Goal: Check status: Check status

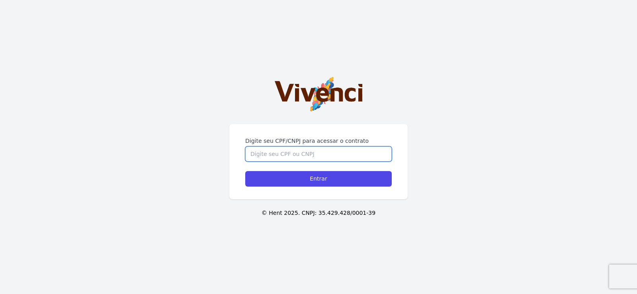
click at [266, 156] on input "Digite seu CPF/CNPJ para acessar o contrato" at bounding box center [318, 154] width 147 height 15
type input "48015422809"
click at [245, 171] on input "Entrar" at bounding box center [318, 179] width 147 height 16
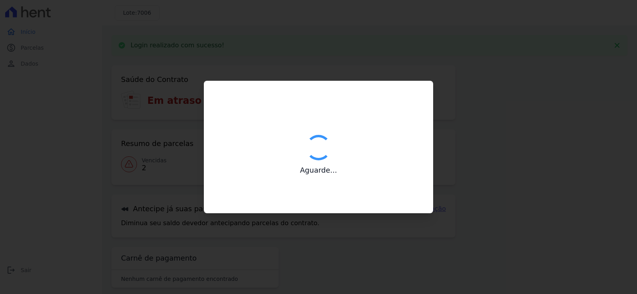
type input "Contatos confirmados com sucesso."
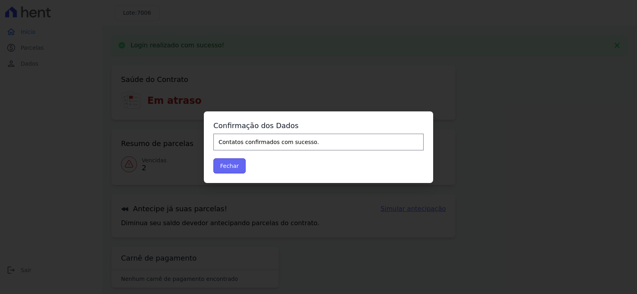
click at [238, 170] on button "Fechar" at bounding box center [229, 166] width 32 height 15
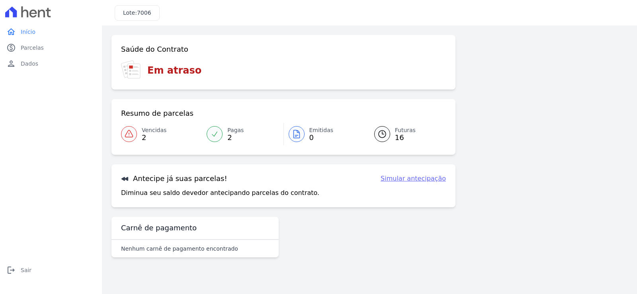
click at [237, 170] on div "Antecipe já suas parcelas! Simular antecipação Diminua seu saldo devedor anteci…" at bounding box center [284, 185] width 344 height 43
click at [158, 130] on span "Vencidas" at bounding box center [154, 130] width 25 height 8
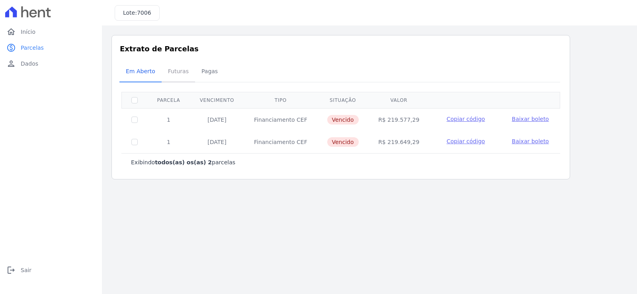
click at [172, 79] on span "Futuras" at bounding box center [178, 71] width 30 height 16
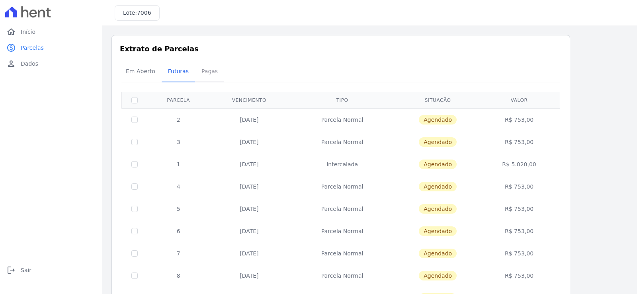
click at [205, 82] on link "Pagas" at bounding box center [209, 72] width 29 height 21
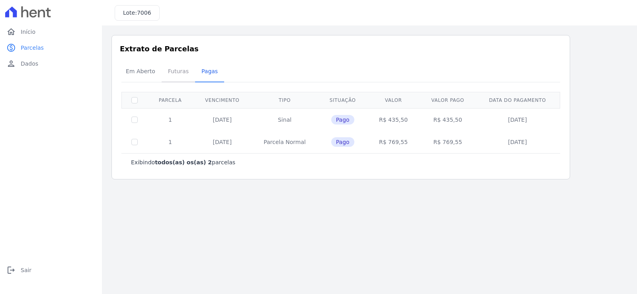
click at [185, 77] on span "Futuras" at bounding box center [178, 71] width 30 height 16
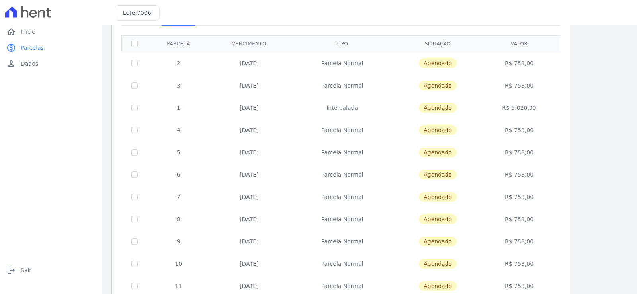
scroll to position [40, 0]
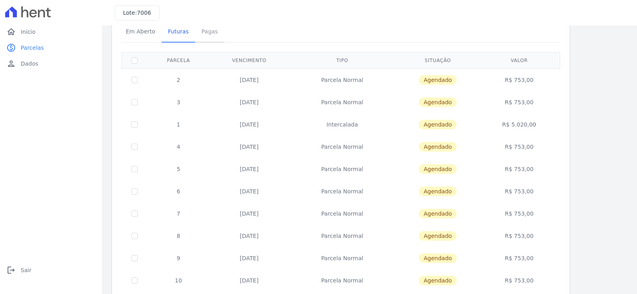
click at [211, 37] on span "Pagas" at bounding box center [210, 31] width 26 height 16
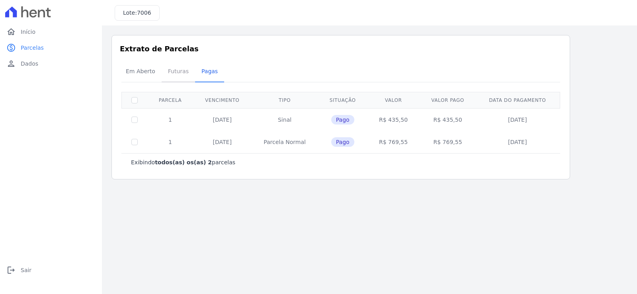
click at [178, 79] on span "Futuras" at bounding box center [178, 71] width 30 height 16
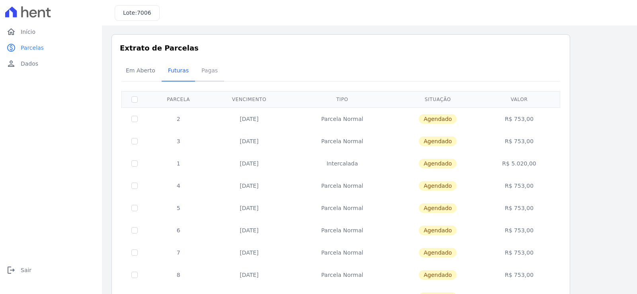
click at [201, 65] on span "Pagas" at bounding box center [210, 71] width 26 height 16
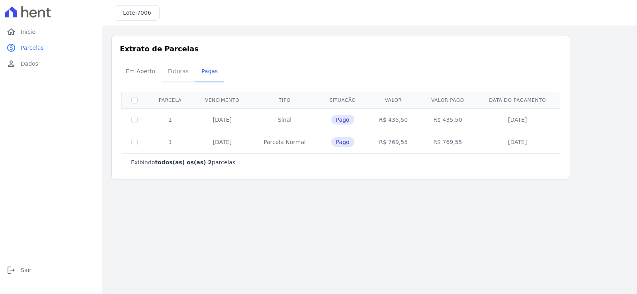
click at [189, 74] on span "Futuras" at bounding box center [178, 71] width 30 height 16
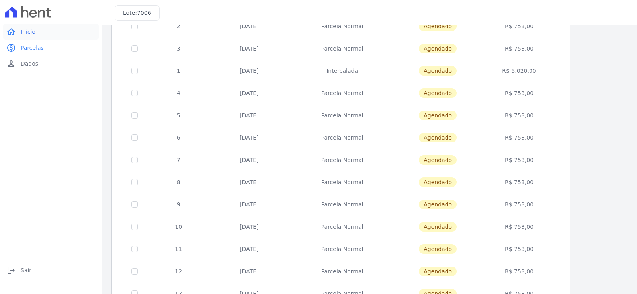
scroll to position [80, 0]
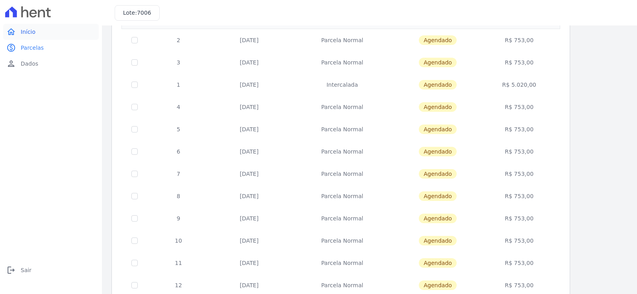
click at [37, 31] on link "home Início" at bounding box center [51, 32] width 96 height 16
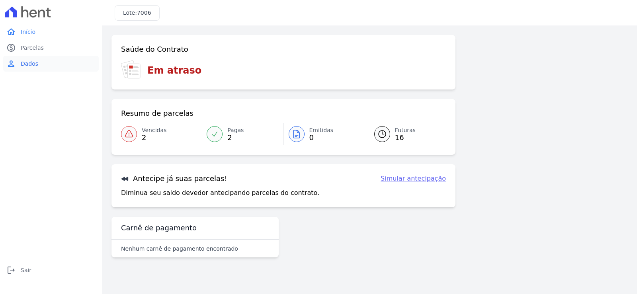
click at [37, 61] on link "person Dados" at bounding box center [51, 64] width 96 height 16
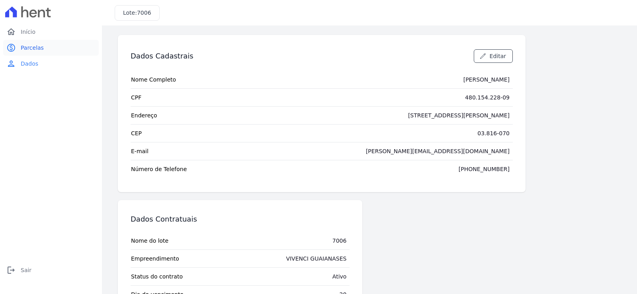
click at [32, 53] on link "paid Parcelas" at bounding box center [51, 48] width 96 height 16
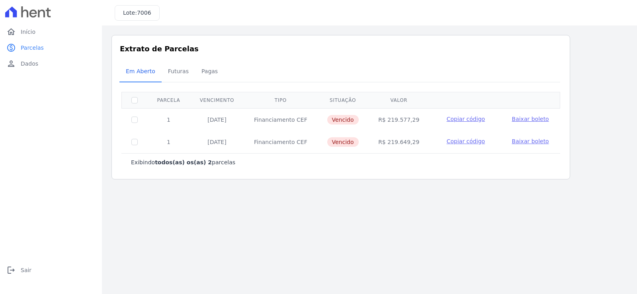
click at [31, 32] on span "Início" at bounding box center [28, 32] width 15 height 8
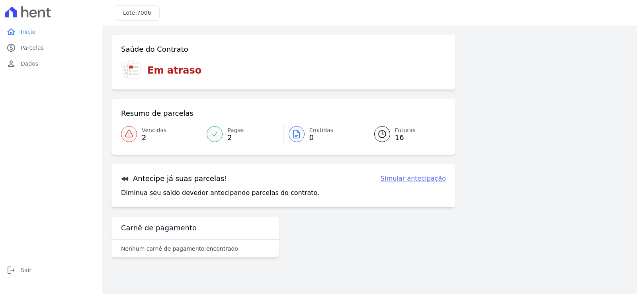
click at [41, 14] on icon at bounding box center [28, 11] width 46 height 11
click at [26, 51] on span "Parcelas" at bounding box center [32, 48] width 23 height 8
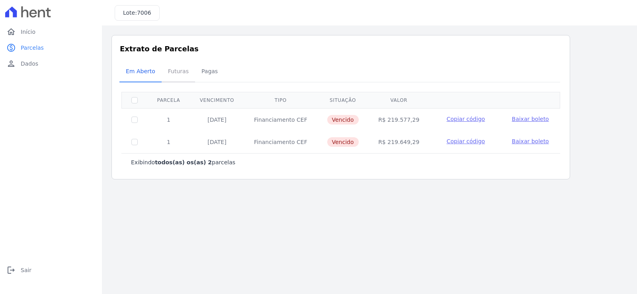
click at [167, 80] on link "Futuras" at bounding box center [178, 72] width 33 height 21
